Goal: Book appointment/travel/reservation

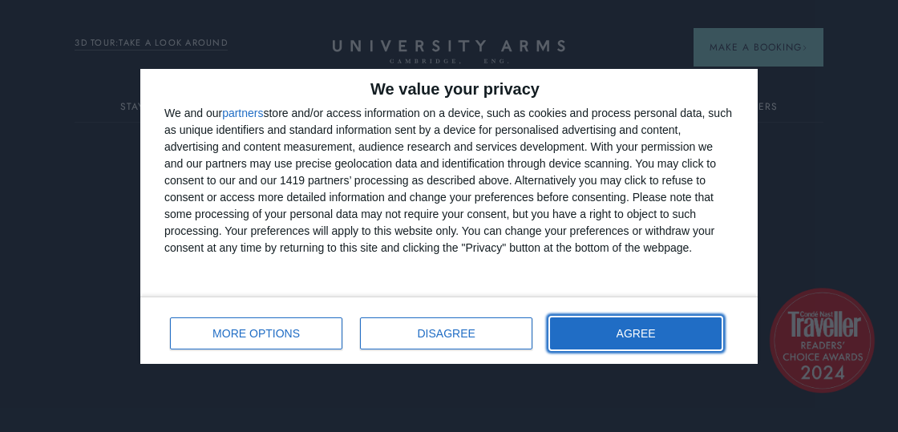
click at [624, 327] on button "AGREE" at bounding box center [636, 334] width 172 height 32
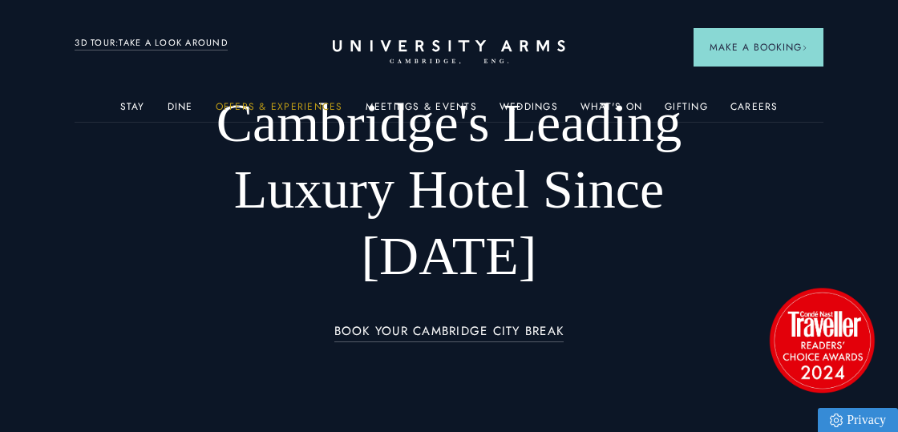
click at [318, 108] on link "Offers & Experiences" at bounding box center [280, 111] width 128 height 21
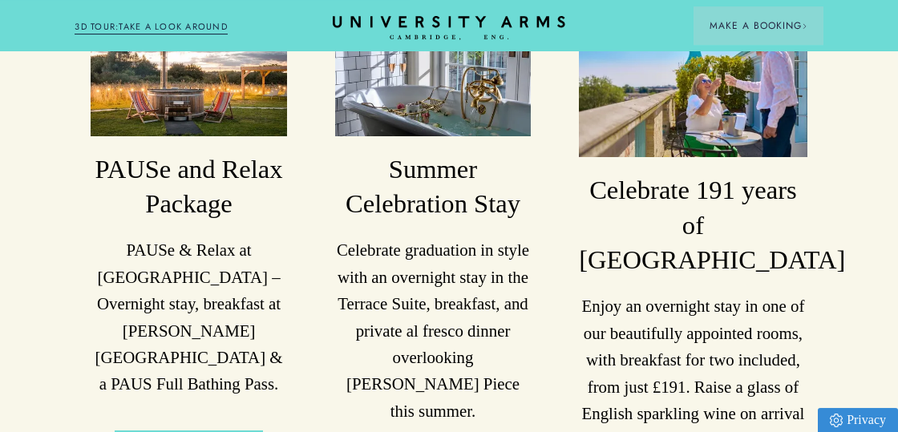
scroll to position [417, 0]
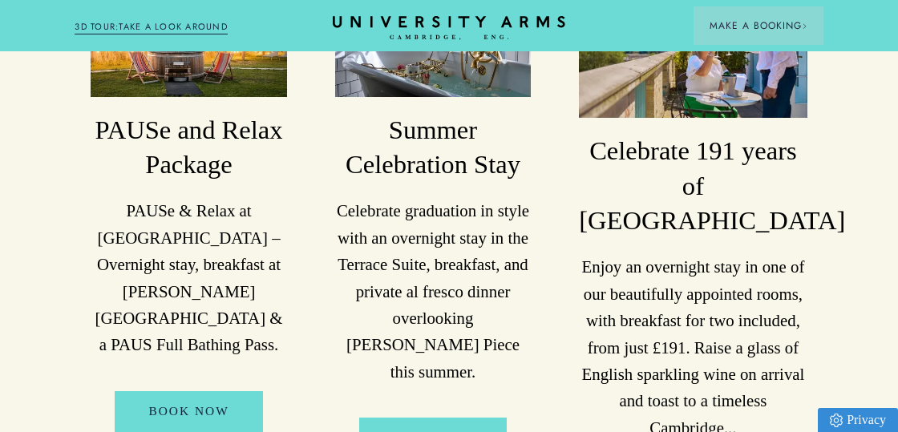
click at [194, 135] on h3 "PAUSe and Relax Package" at bounding box center [189, 148] width 196 height 70
click at [202, 195] on div "PAUSe and Relax Package PAUSe & Relax at [GEOGRAPHIC_DATA] – Overnight stay, br…" at bounding box center [189, 242] width 196 height 553
drag, startPoint x: 202, startPoint y: 265, endPoint x: 218, endPoint y: 140, distance: 126.2
click at [204, 262] on p "PAUSe & Relax at [GEOGRAPHIC_DATA] – Overnight stay, breakfast at [PERSON_NAME]…" at bounding box center [189, 278] width 196 height 160
click at [207, 80] on img at bounding box center [189, 31] width 196 height 131
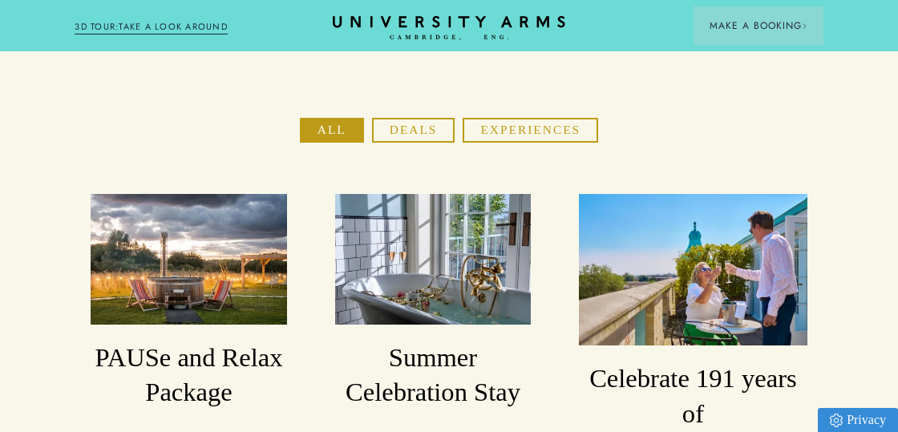
scroll to position [167, 0]
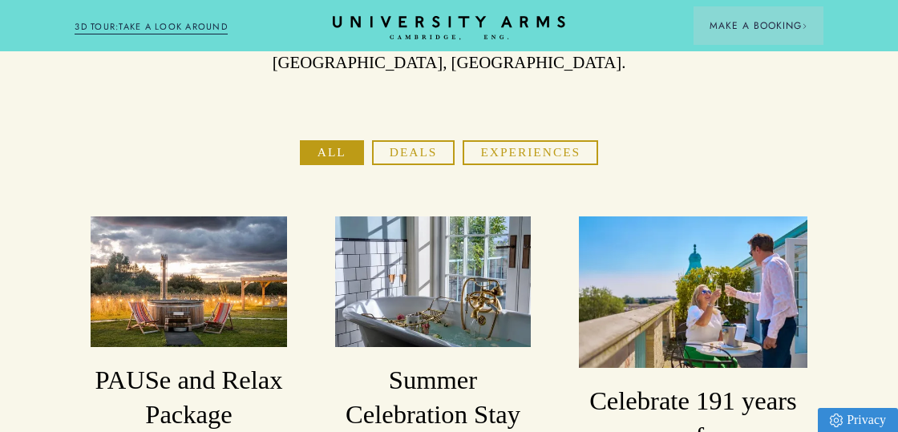
click at [216, 225] on img at bounding box center [189, 282] width 196 height 131
click at [219, 285] on img at bounding box center [189, 282] width 196 height 131
click at [413, 148] on button "Deals" at bounding box center [413, 152] width 83 height 25
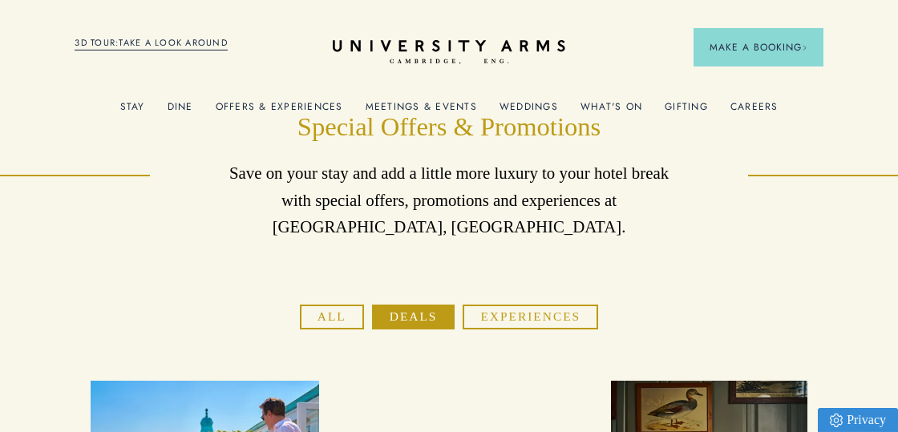
scroll to position [0, 0]
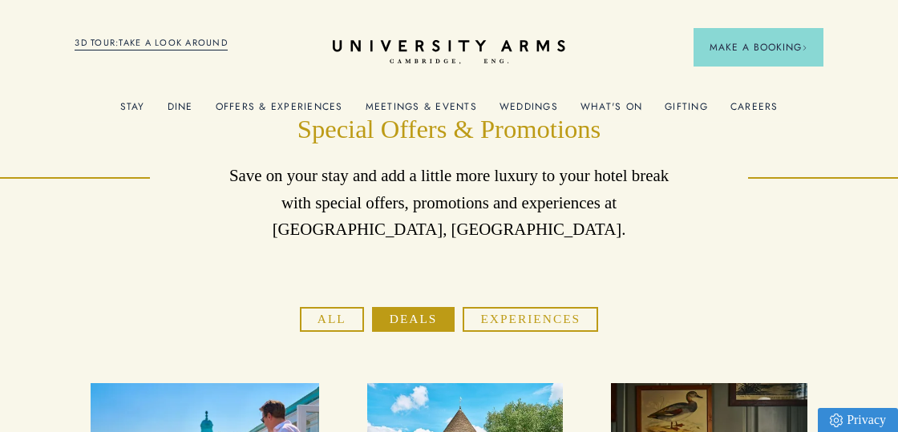
click at [494, 323] on button "Experiences" at bounding box center [531, 319] width 136 height 25
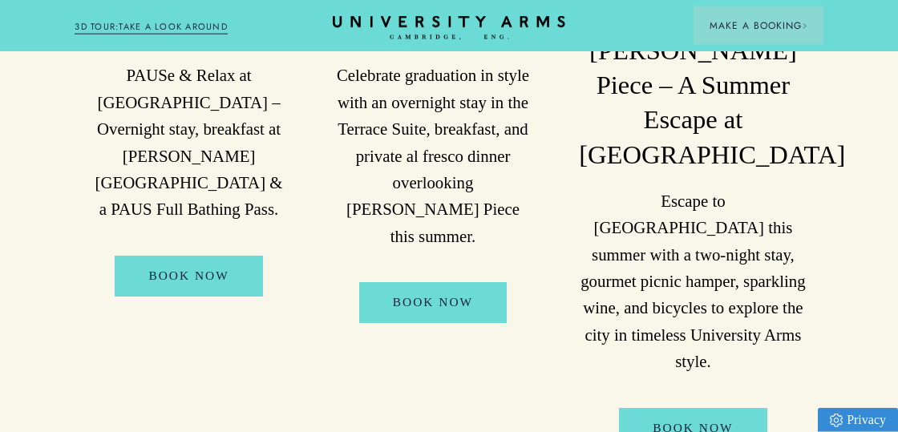
scroll to position [584, 0]
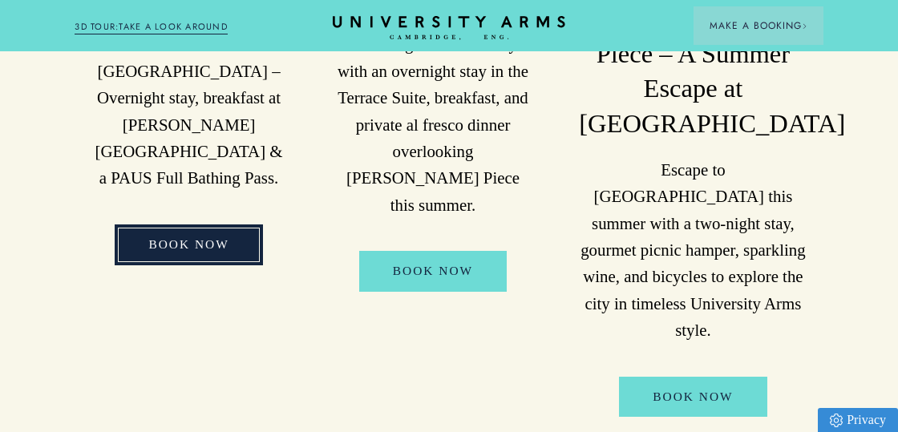
click at [213, 227] on link "BOOK NOW" at bounding box center [189, 245] width 148 height 41
